Goal: Information Seeking & Learning: Learn about a topic

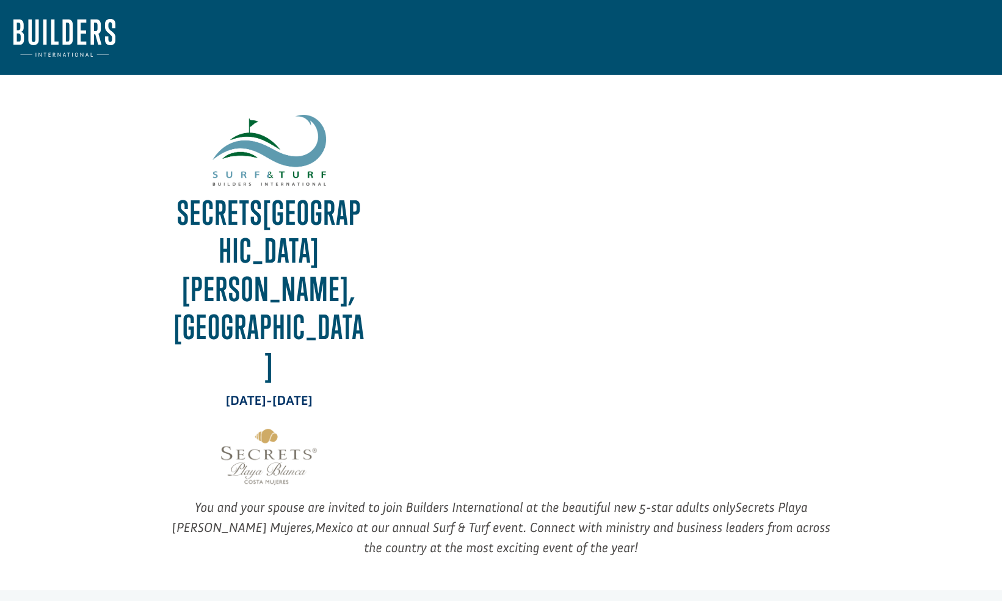
click at [885, 189] on div "Secrets Playa [PERSON_NAME][GEOGRAPHIC_DATA], [GEOGRAPHIC_DATA] [DATE]-[DATE] Y…" at bounding box center [500, 322] width 975 height 495
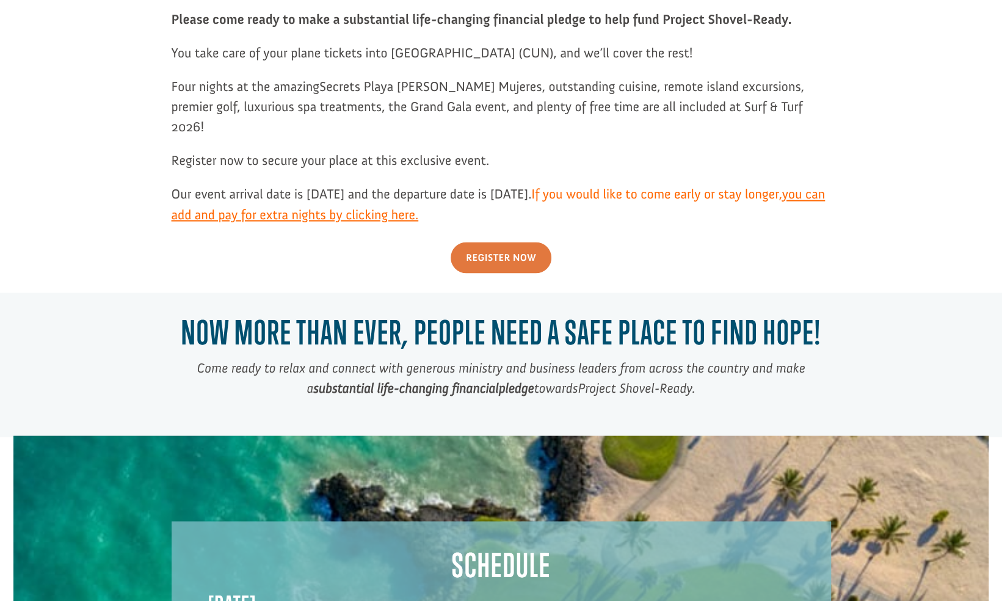
scroll to position [1281, 0]
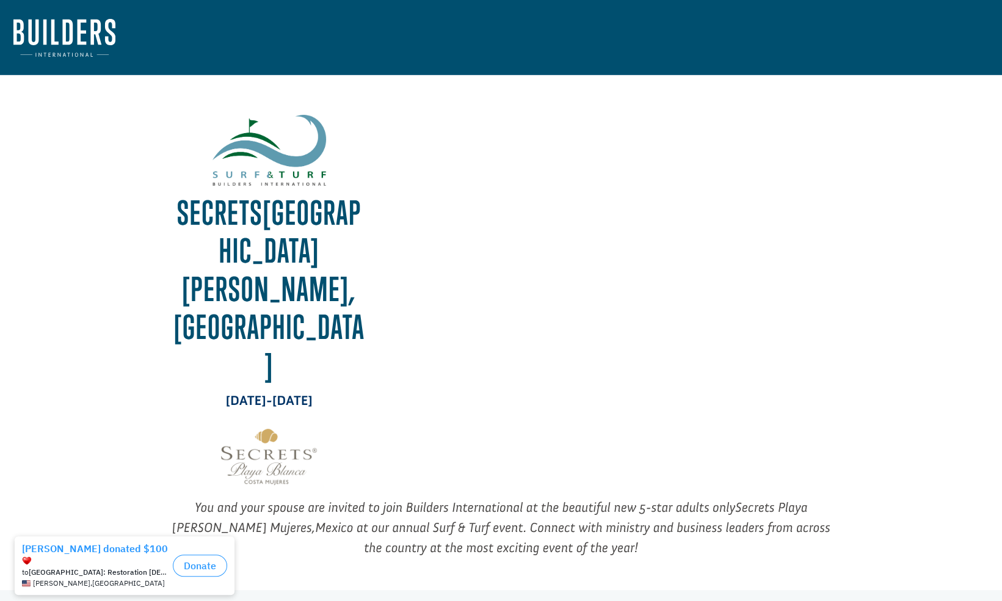
drag, startPoint x: 1001, startPoint y: 85, endPoint x: 994, endPoint y: 145, distance: 60.2
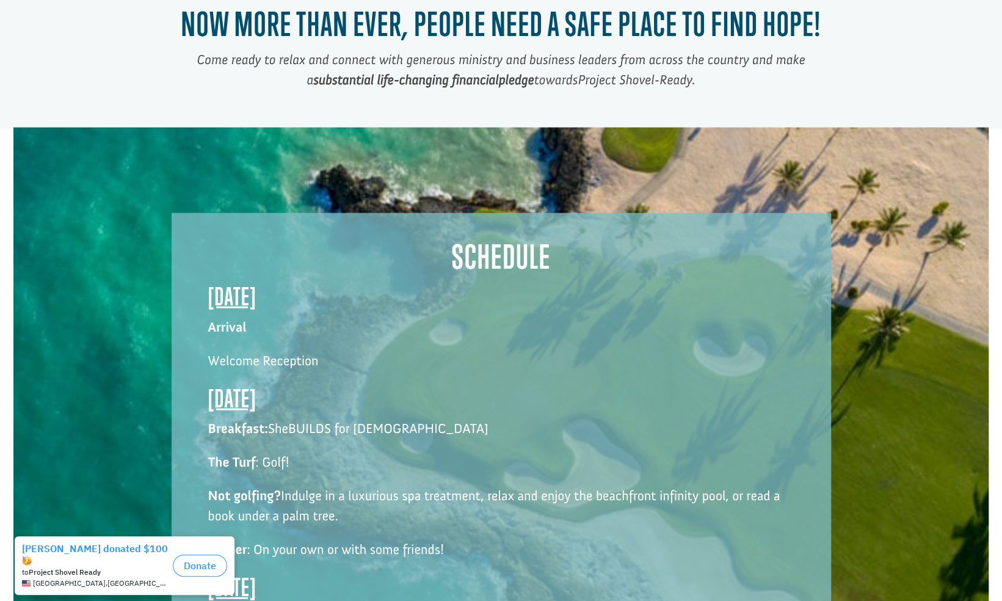
scroll to position [1593, 0]
